Goal: Information Seeking & Learning: Learn about a topic

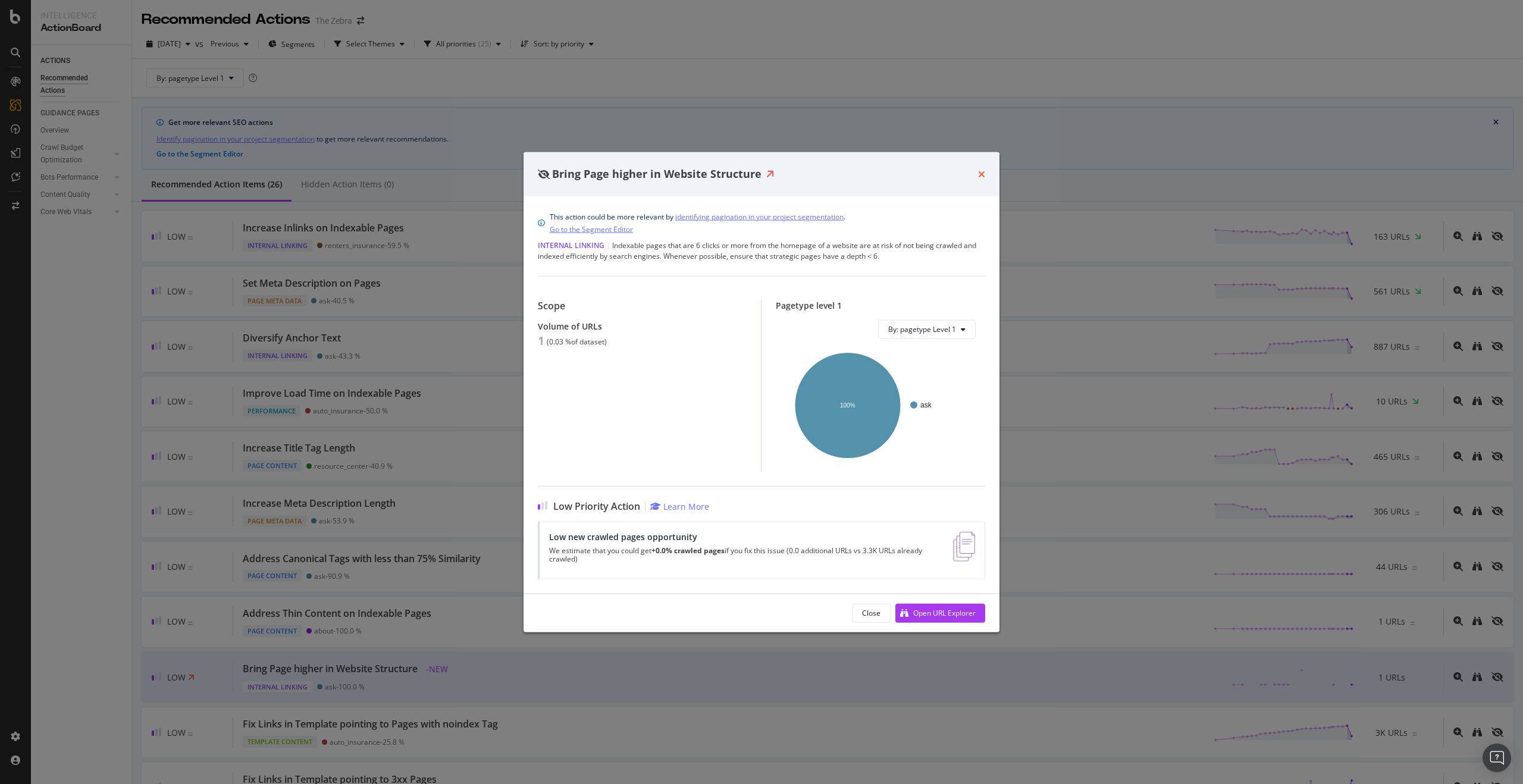
click at [982, 170] on icon "times" at bounding box center [982, 174] width 7 height 9
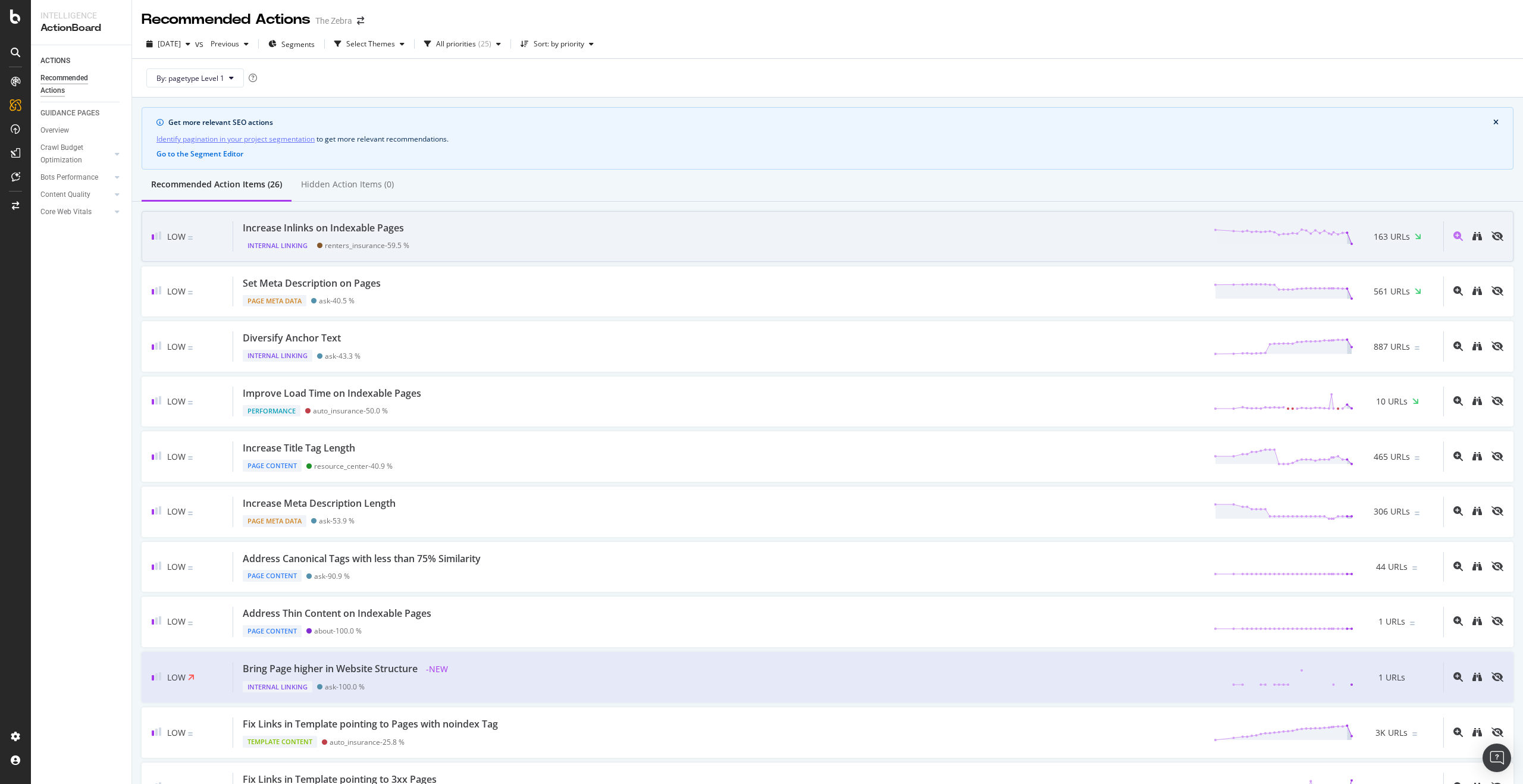
click at [520, 239] on div "Increase Inlinks on Indexable Pages Internal Linking renters_insurance - 59.5 %…" at bounding box center [838, 236] width 1210 height 31
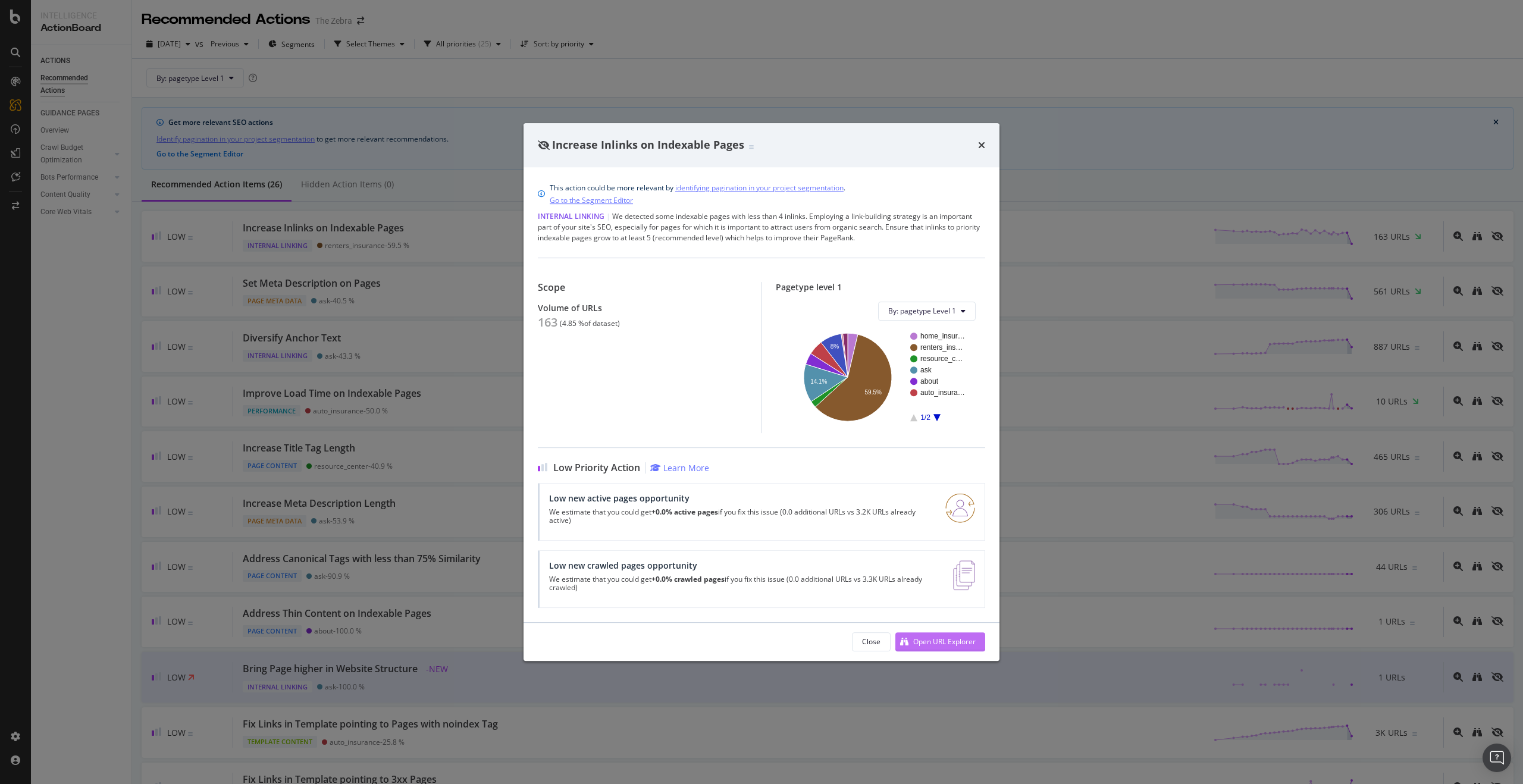
click at [954, 644] on div "Open URL Explorer" at bounding box center [944, 641] width 63 height 10
click at [984, 146] on icon "times" at bounding box center [982, 145] width 7 height 9
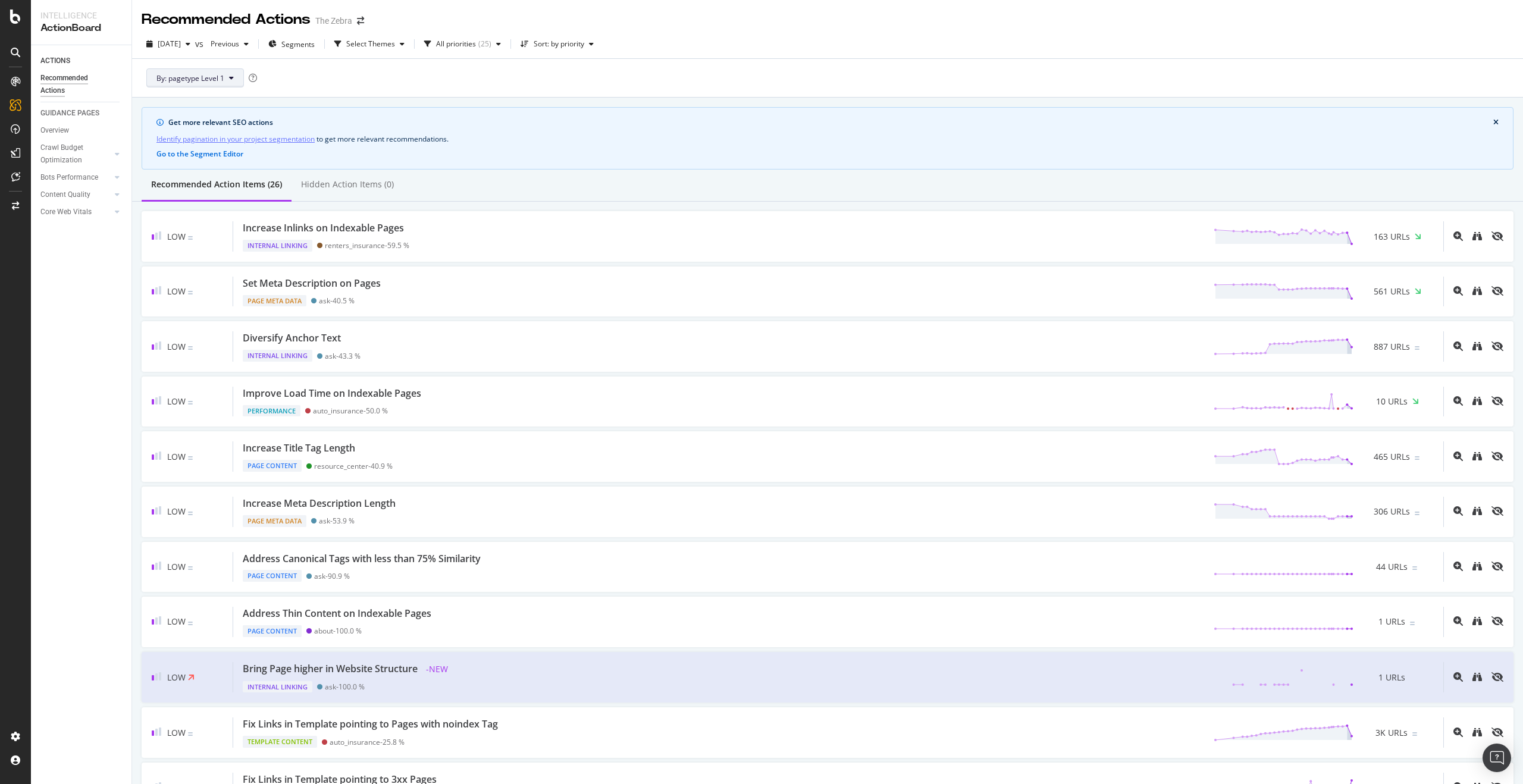
click at [215, 85] on button "By: pagetype Level 1" at bounding box center [195, 78] width 98 height 19
click at [226, 118] on span "pagetype" at bounding box center [218, 120] width 124 height 11
click at [332, 150] on span "pagetype Level 2" at bounding box center [338, 148] width 56 height 11
click at [218, 87] on button "By: pagetype Level 2" at bounding box center [195, 78] width 98 height 19
click at [224, 76] on span "By: pagetype Level 2" at bounding box center [190, 78] width 68 height 10
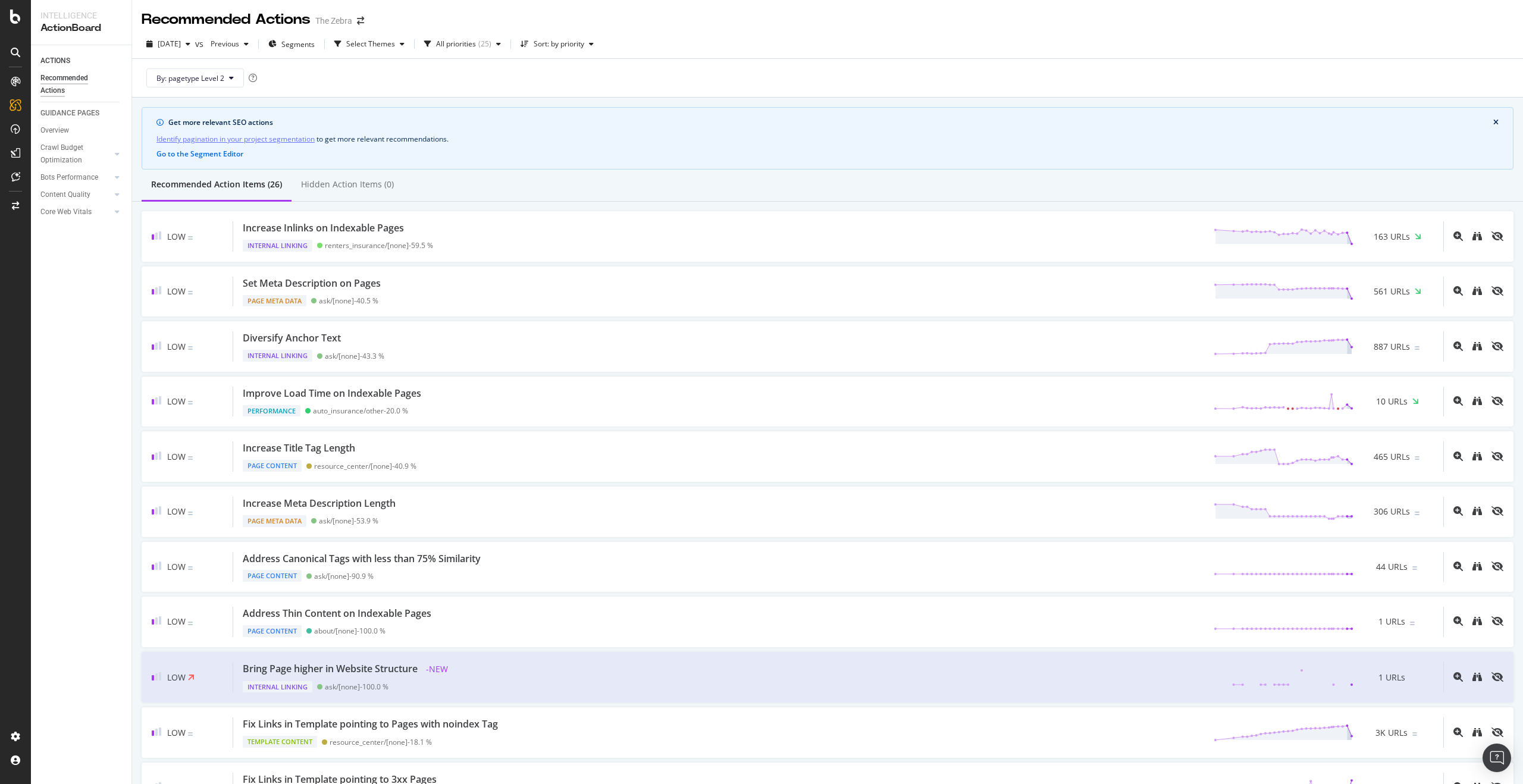
click at [241, 141] on link "Identify pagination in your project segmentation" at bounding box center [236, 138] width 158 height 13
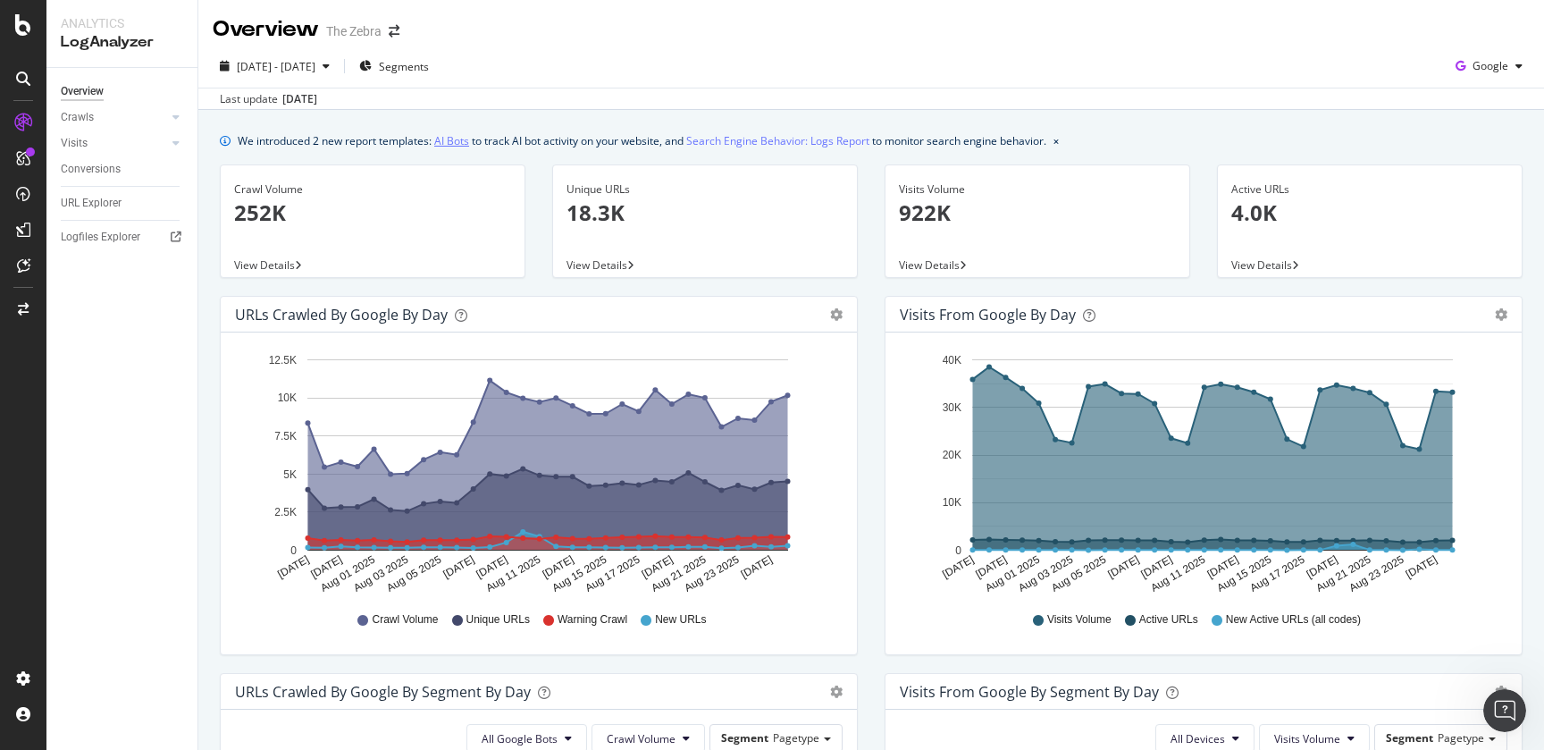
click at [464, 135] on link "AI Bots" at bounding box center [451, 140] width 35 height 19
